Goal: Transaction & Acquisition: Purchase product/service

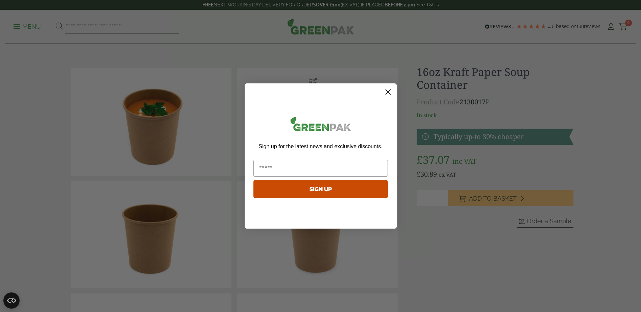
click at [386, 90] on icon "Close dialog" at bounding box center [388, 92] width 5 height 5
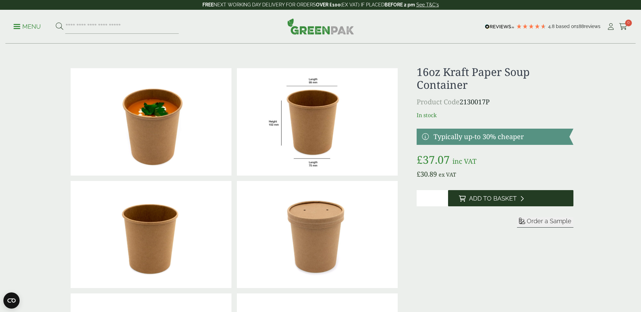
click at [473, 198] on span "Add to Basket" at bounding box center [493, 198] width 48 height 7
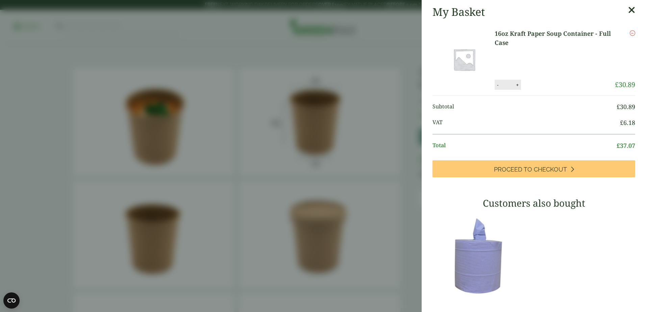
click at [554, 242] on div at bounding box center [586, 256] width 98 height 85
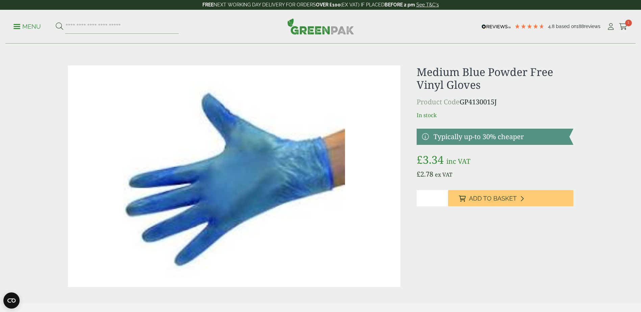
click at [58, 27] on icon at bounding box center [59, 26] width 7 height 7
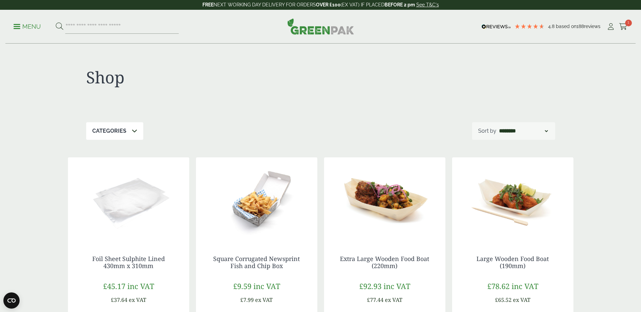
click at [60, 24] on icon at bounding box center [59, 26] width 7 height 7
drag, startPoint x: 92, startPoint y: 35, endPoint x: 97, endPoint y: 24, distance: 12.4
click at [97, 24] on input "search" at bounding box center [122, 27] width 114 height 14
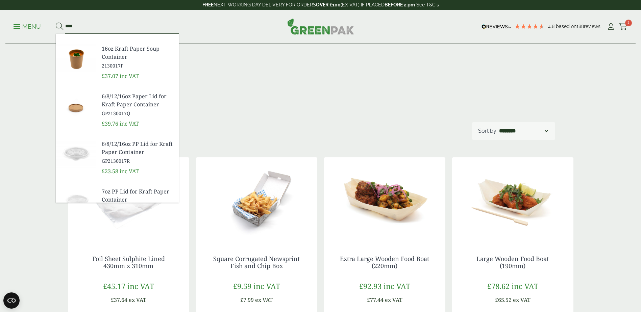
scroll to position [135, 0]
type input "****"
click at [115, 61] on link "16oz Kraft Paper Soup Container 2130017P" at bounding box center [138, 56] width 72 height 25
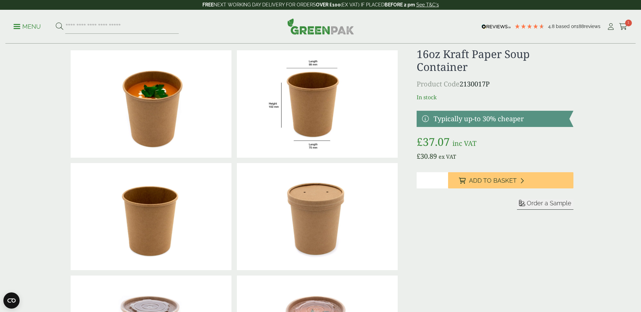
scroll to position [68, 0]
